Goal: Transaction & Acquisition: Purchase product/service

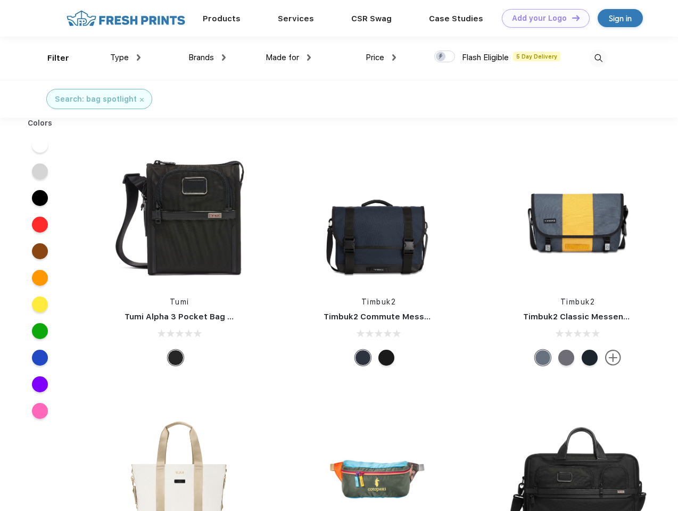
scroll to position [1, 0]
click at [542, 18] on link "Add your Logo Design Tool" at bounding box center [546, 18] width 88 height 19
click at [0, 0] on div "Design Tool" at bounding box center [0, 0] width 0 height 0
click at [571, 18] on link "Add your Logo Design Tool" at bounding box center [546, 18] width 88 height 19
click at [51, 58] on div "Filter" at bounding box center [58, 58] width 22 height 12
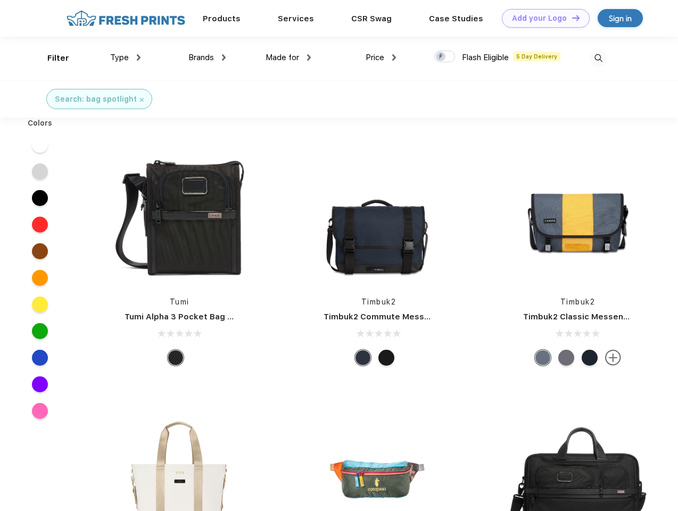
click at [126, 58] on span "Type" at bounding box center [119, 58] width 19 height 10
click at [207, 58] on span "Brands" at bounding box center [201, 58] width 26 height 10
click at [289, 58] on span "Made for" at bounding box center [283, 58] width 34 height 10
click at [381, 58] on span "Price" at bounding box center [375, 58] width 19 height 10
click at [445, 57] on div at bounding box center [444, 57] width 21 height 12
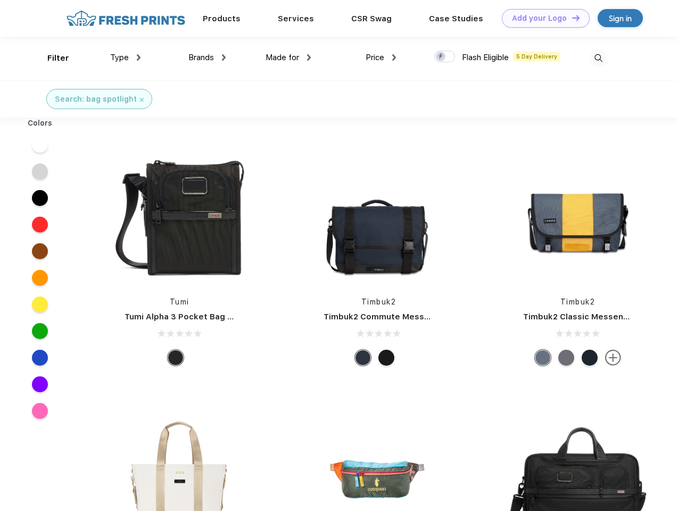
click at [441, 57] on input "checkbox" at bounding box center [437, 53] width 7 height 7
click at [598, 58] on img at bounding box center [599, 59] width 18 height 18
